Goal: Find specific page/section: Find specific page/section

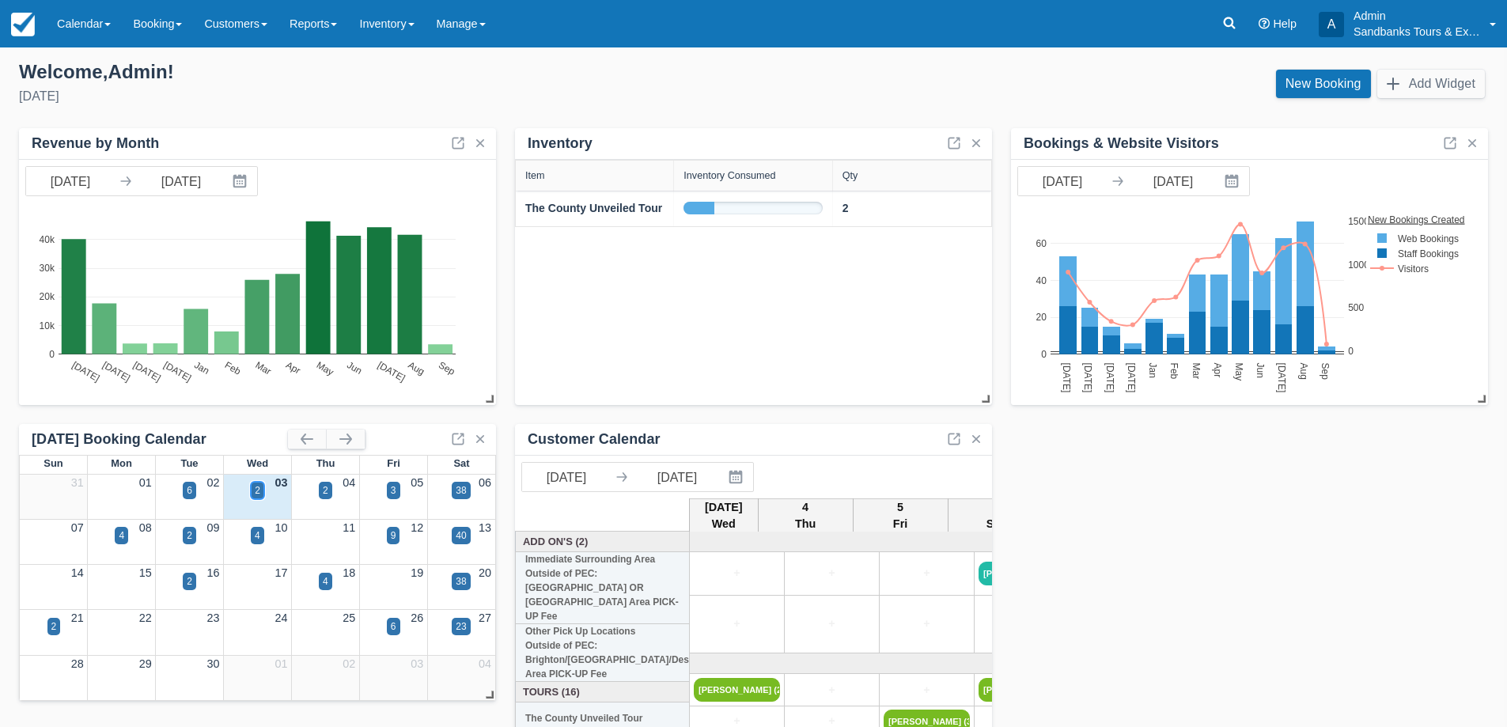
click at [261, 489] on div "2" at bounding box center [257, 490] width 13 height 17
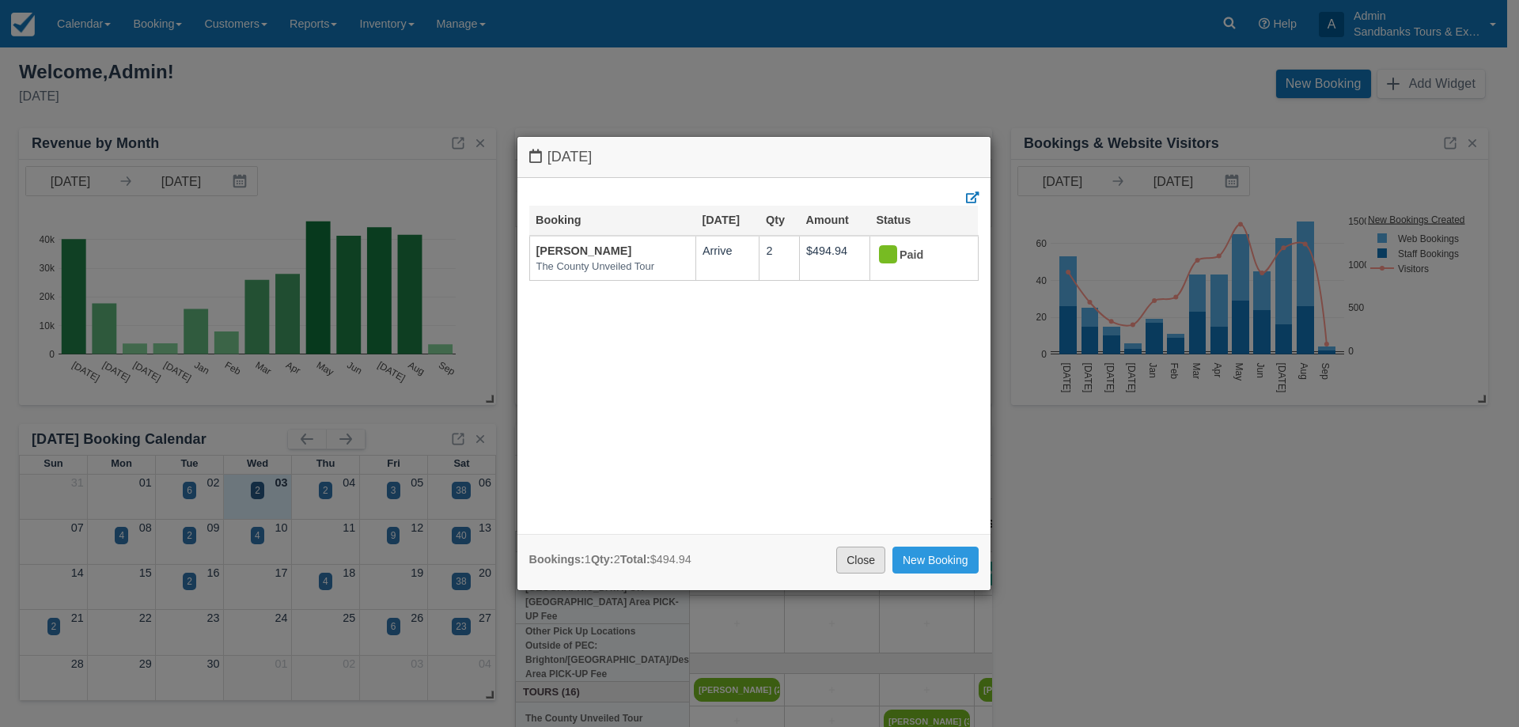
click at [854, 558] on link "Close" at bounding box center [860, 560] width 49 height 27
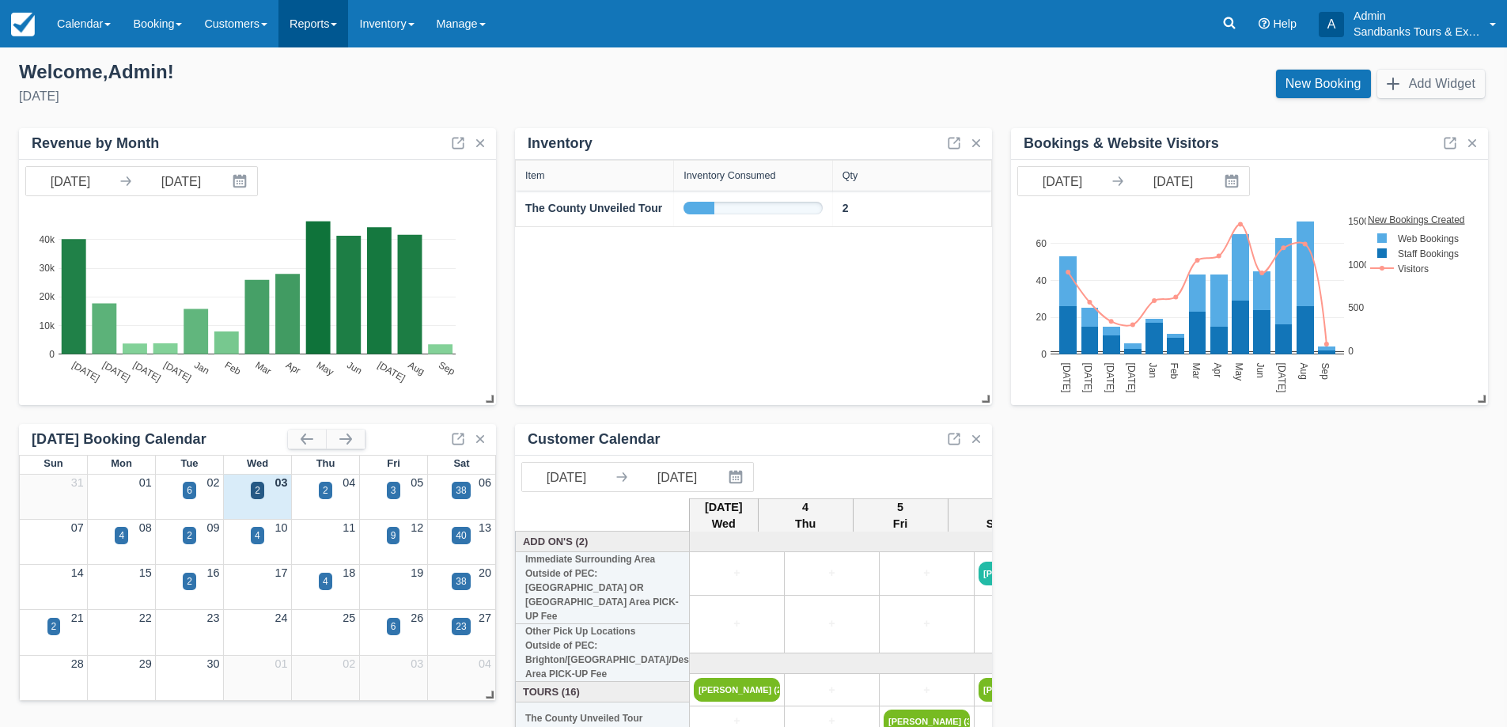
click at [331, 31] on link "Reports" at bounding box center [314, 23] width 70 height 47
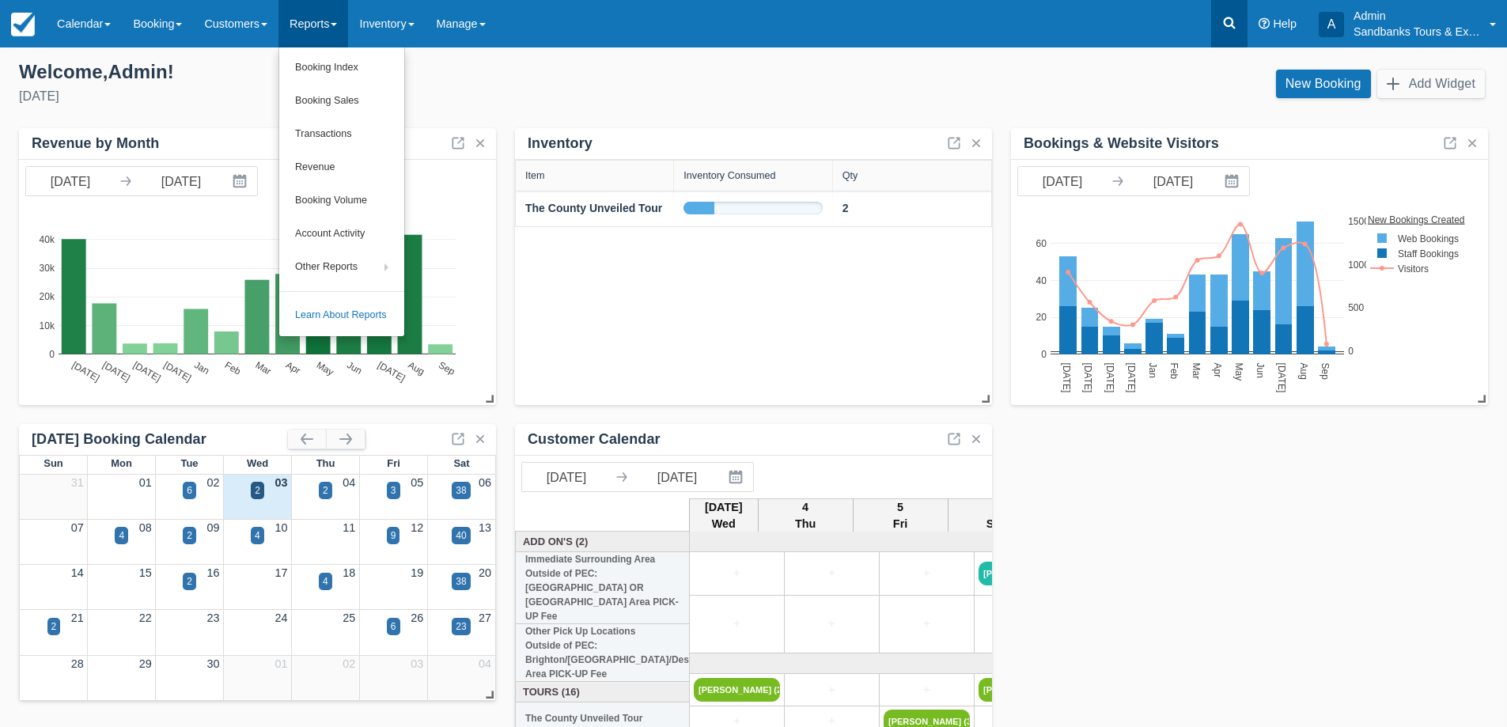
click at [1227, 21] on icon at bounding box center [1230, 23] width 16 height 16
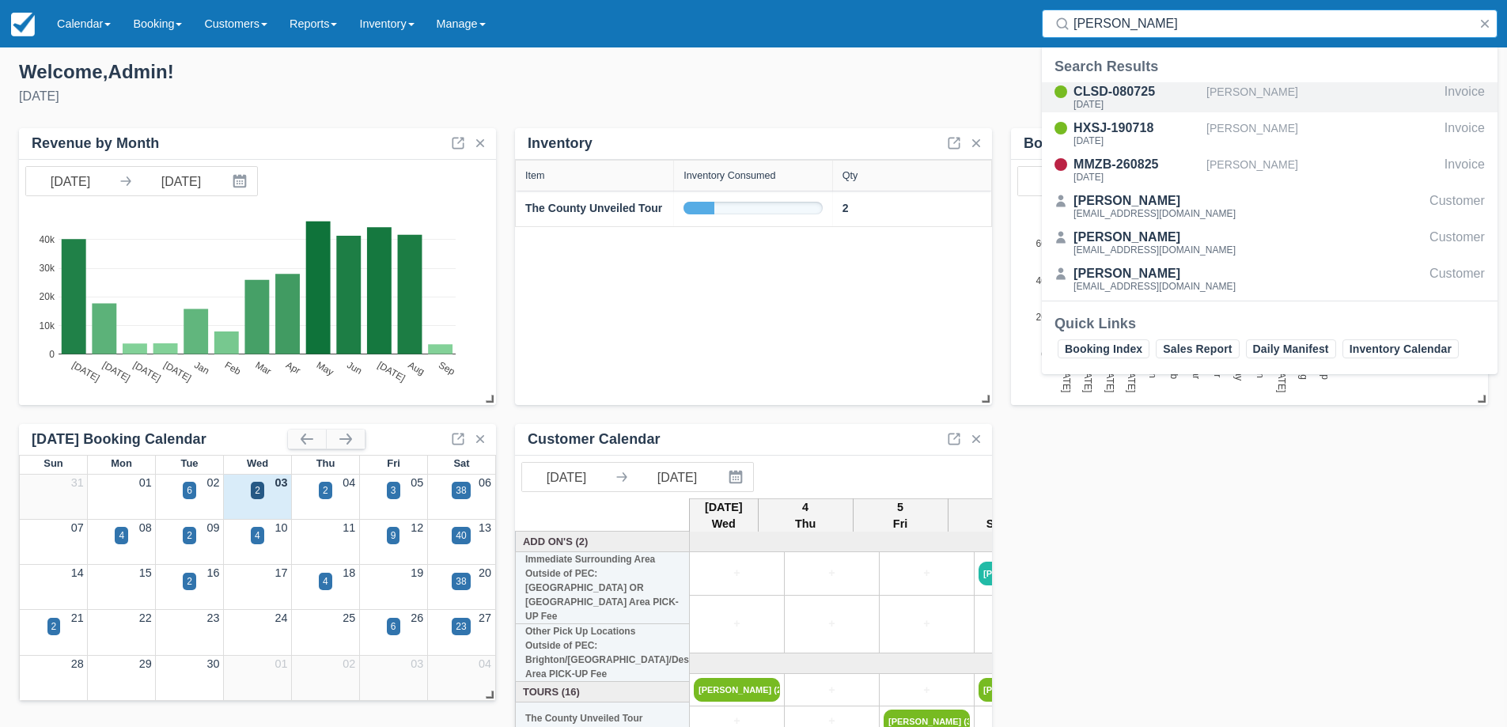
type input "tammy m"
click at [1145, 95] on div "CLSD-080725" at bounding box center [1137, 91] width 127 height 19
